Goal: Navigation & Orientation: Find specific page/section

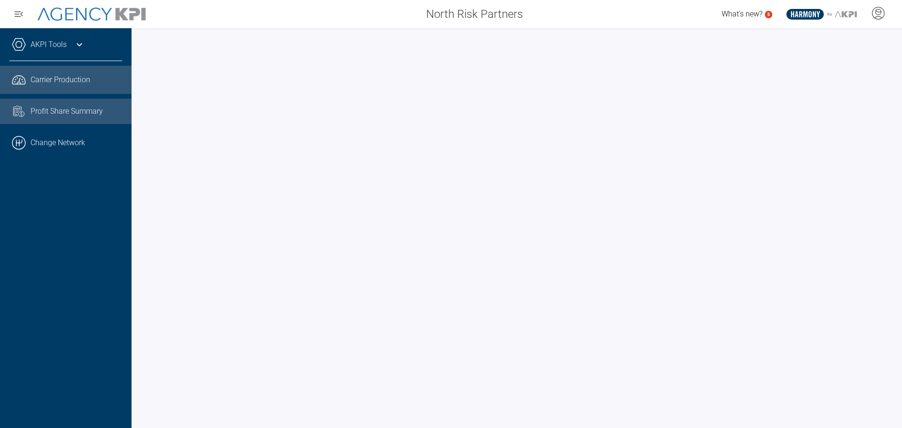
click at [69, 110] on span "Profit Share Summary" at bounding box center [67, 111] width 72 height 11
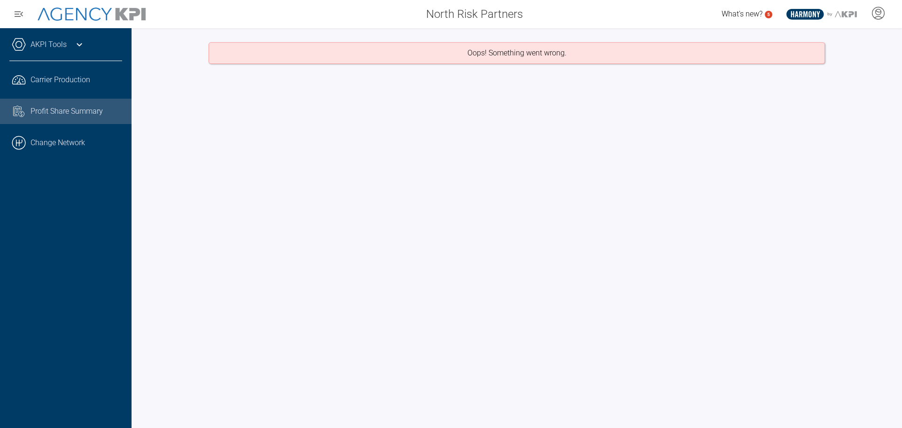
click at [68, 42] on div "AKPI Tools" at bounding box center [65, 49] width 113 height 23
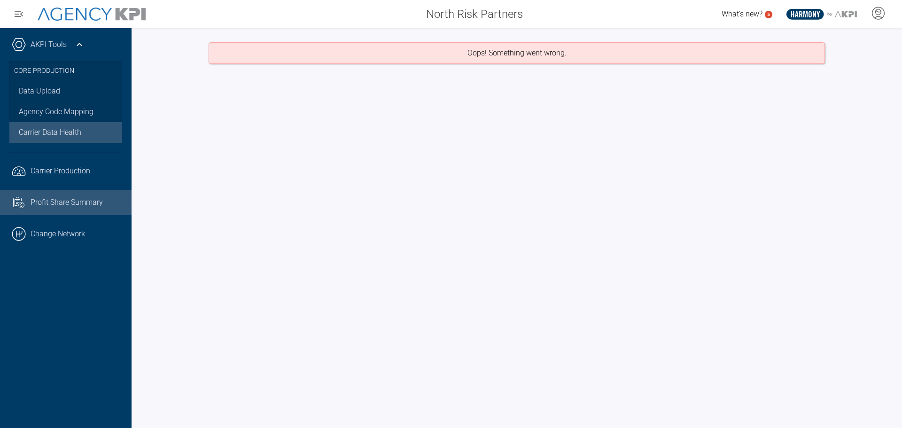
click at [49, 133] on span "Carrier Data Health" at bounding box center [50, 132] width 62 height 11
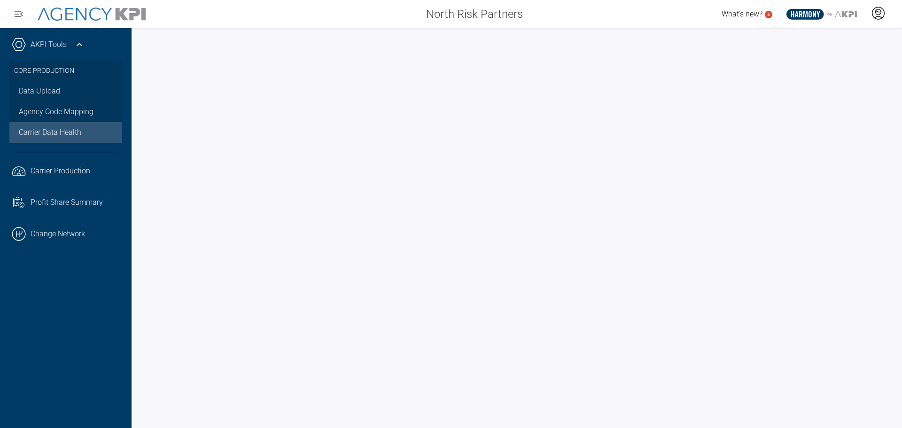
click at [878, 13] on icon at bounding box center [878, 13] width 14 height 14
click at [827, 37] on span "Admin Portal" at bounding box center [832, 40] width 41 height 8
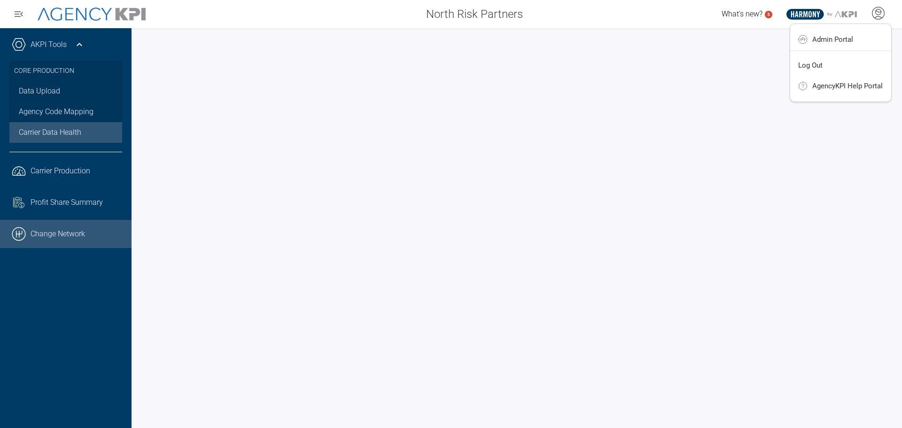
click at [50, 230] on link ".cls-1{fill:none;stroke:#000;stroke-linecap:round;stroke-linejoin:round;stroke-…" at bounding box center [65, 234] width 131 height 28
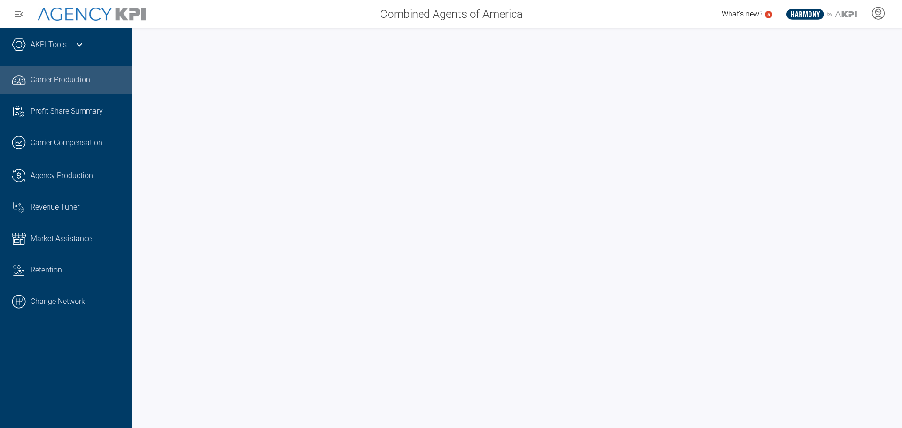
click at [32, 49] on link "AKPI Tools" at bounding box center [49, 44] width 36 height 11
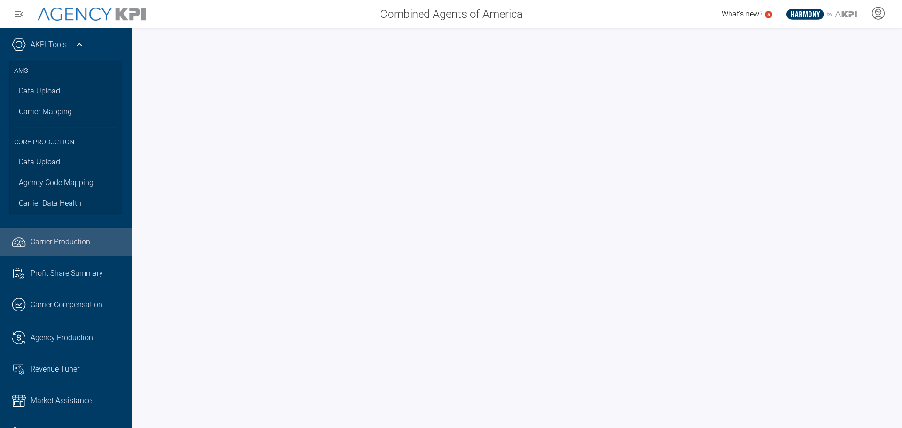
click at [56, 48] on link "AKPI Tools" at bounding box center [49, 44] width 36 height 11
